Goal: Transaction & Acquisition: Purchase product/service

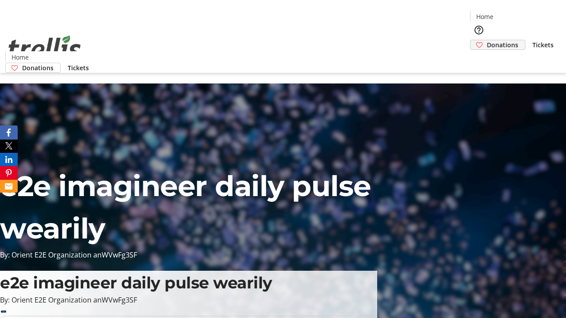
click at [487, 40] on span "Donations" at bounding box center [502, 44] width 31 height 9
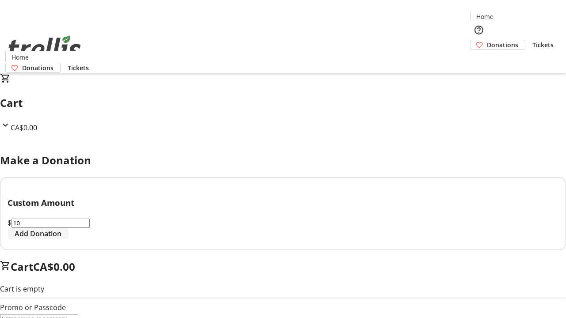
click at [61, 239] on span "Add Donation" at bounding box center [38, 234] width 47 height 11
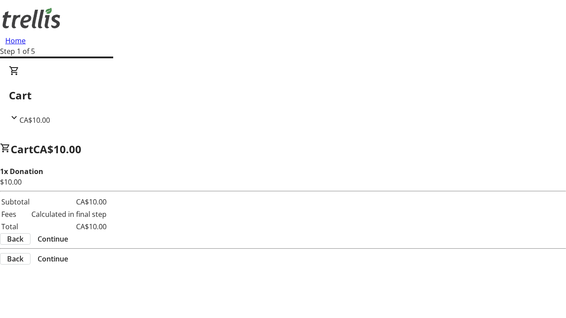
select select "CA"
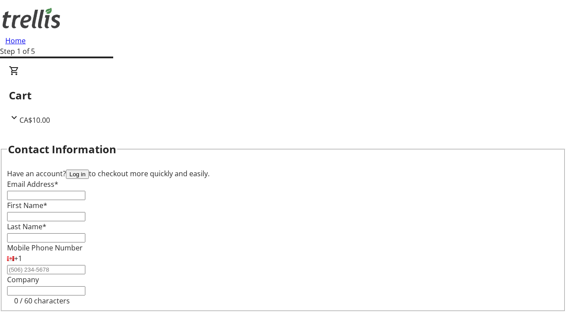
click at [89, 170] on button "Log in" at bounding box center [77, 174] width 23 height 9
